Goal: Task Accomplishment & Management: Manage account settings

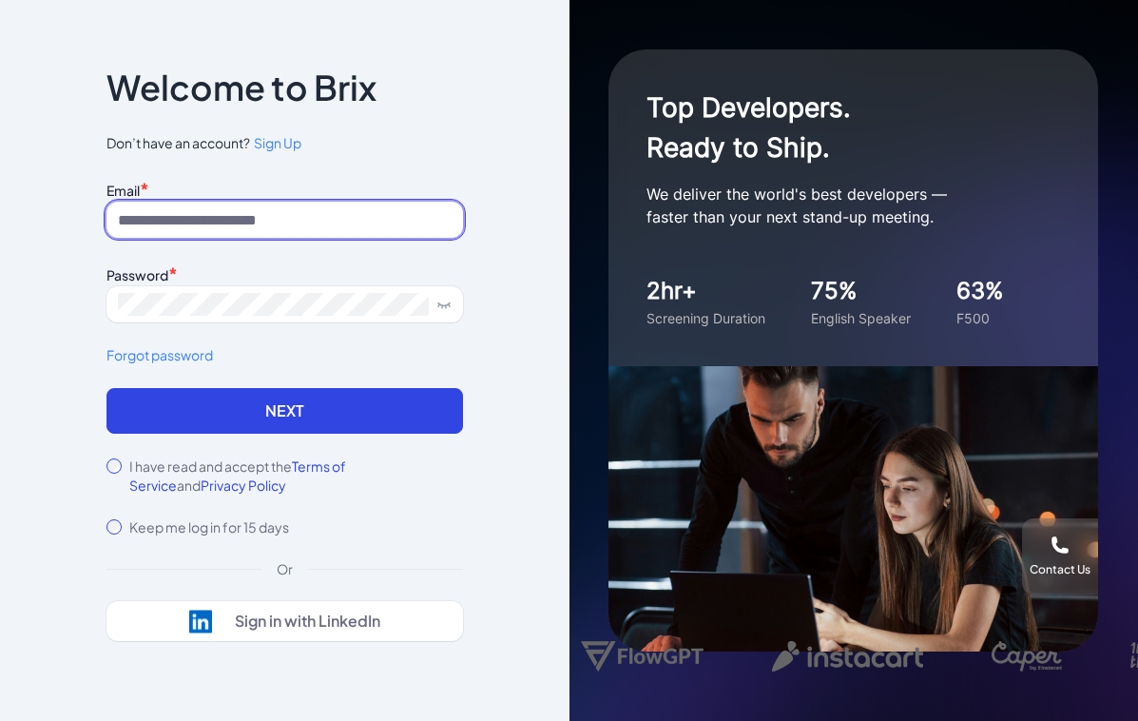
click at [195, 223] on input at bounding box center [285, 220] width 357 height 36
drag, startPoint x: 146, startPoint y: 228, endPoint x: 15, endPoint y: 203, distance: 133.7
click at [15, 203] on div "Notice To proceed, please agree to the Terms of Service and Privary Policy . Ca…" at bounding box center [285, 360] width 570 height 721
type input "**********"
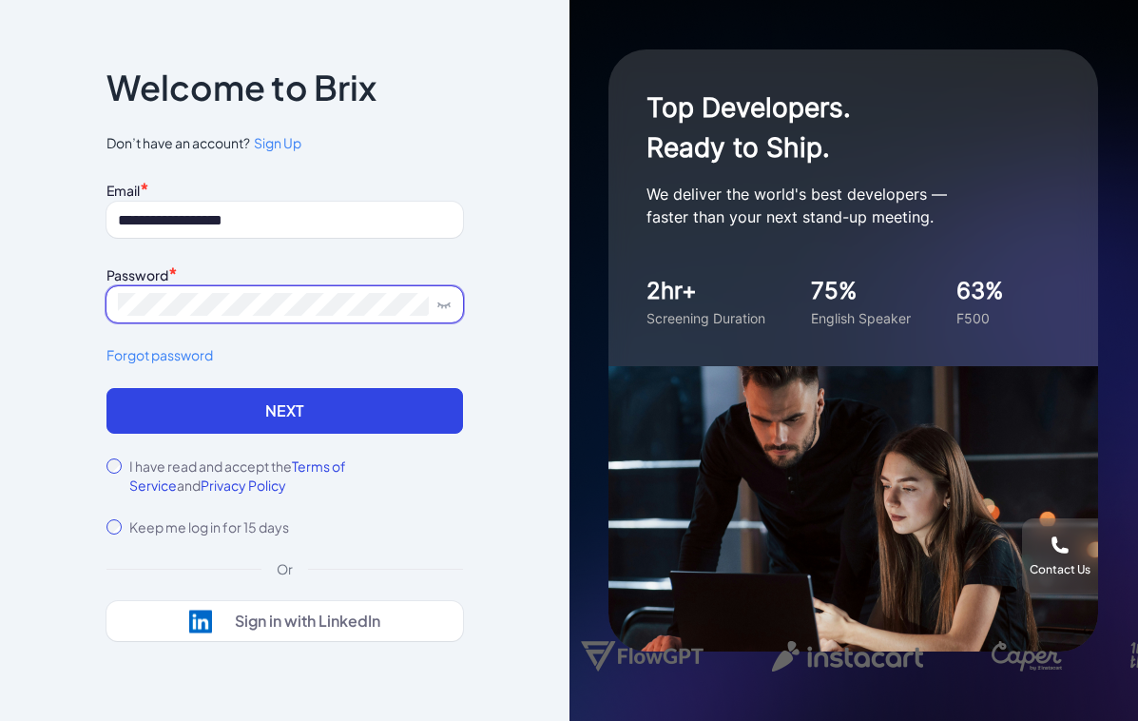
click at [174, 290] on span at bounding box center [285, 304] width 357 height 36
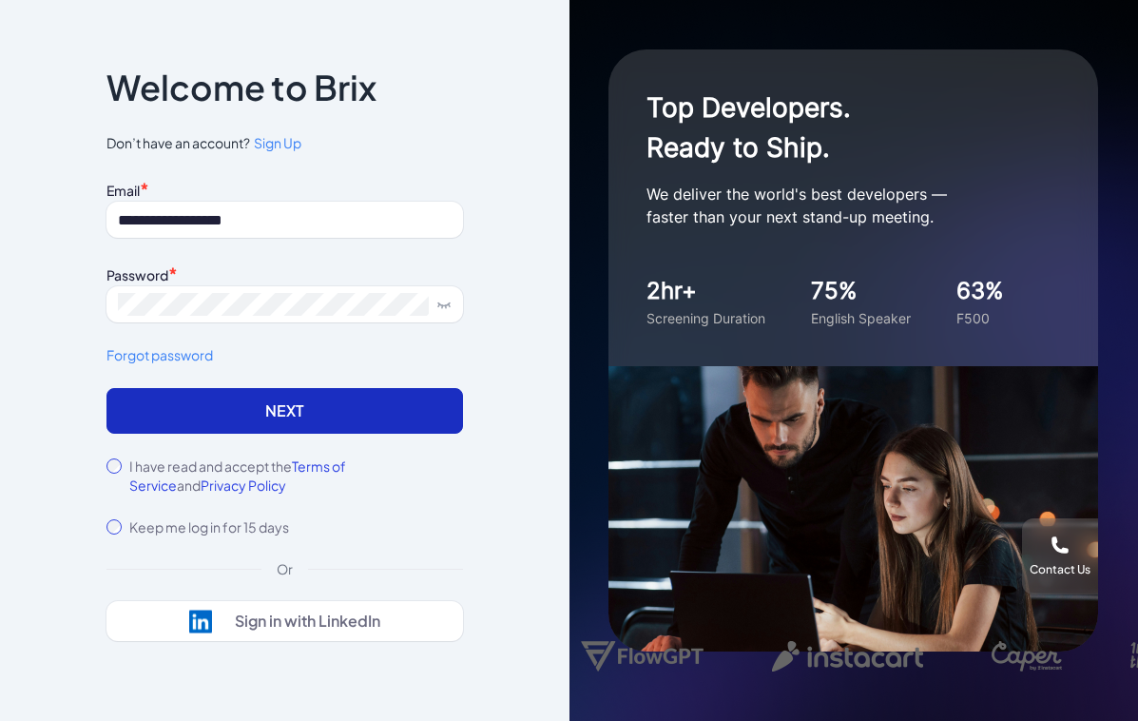
click at [196, 420] on button "Next" at bounding box center [285, 411] width 357 height 46
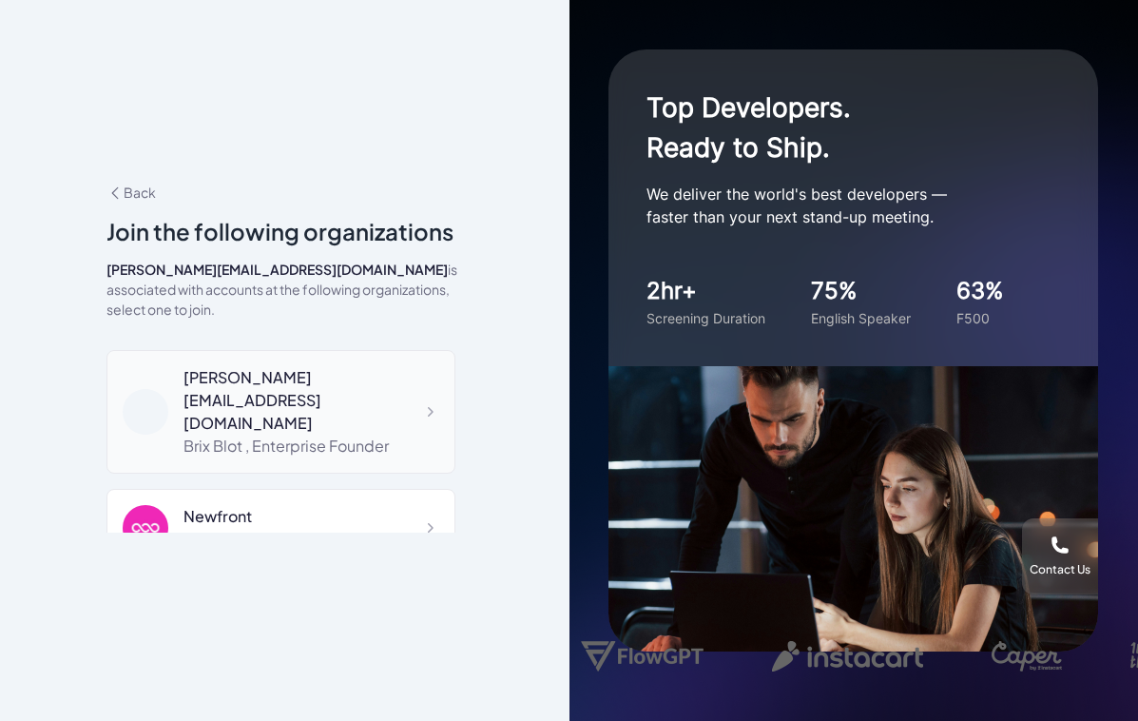
click at [340, 367] on div "[PERSON_NAME][EMAIL_ADDRESS][DOMAIN_NAME]" at bounding box center [312, 400] width 256 height 68
